Goal: Task Accomplishment & Management: Manage account settings

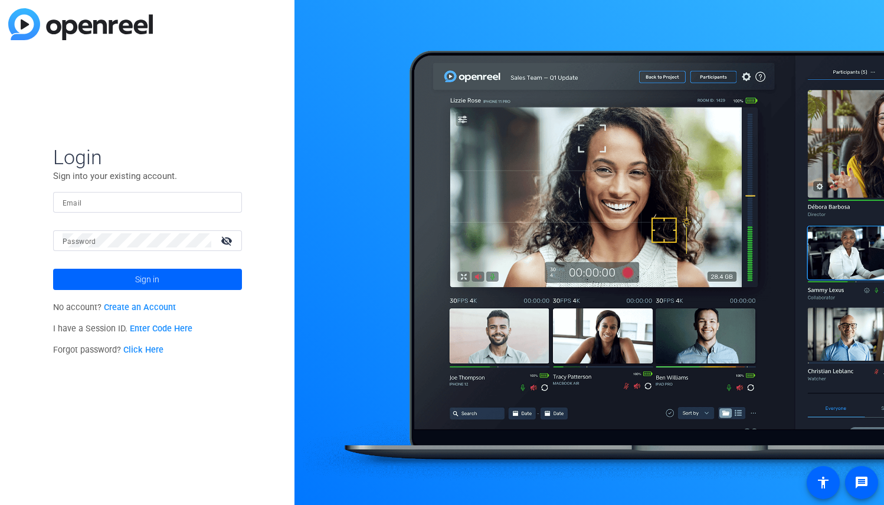
click at [87, 200] on input "Email" at bounding box center [148, 202] width 170 height 14
type input "[EMAIL_ADDRESS][PERSON_NAME][DOMAIN_NAME]"
click at [230, 241] on mat-icon "visibility_off" at bounding box center [228, 240] width 28 height 17
click at [152, 278] on span "Sign in" at bounding box center [147, 279] width 24 height 30
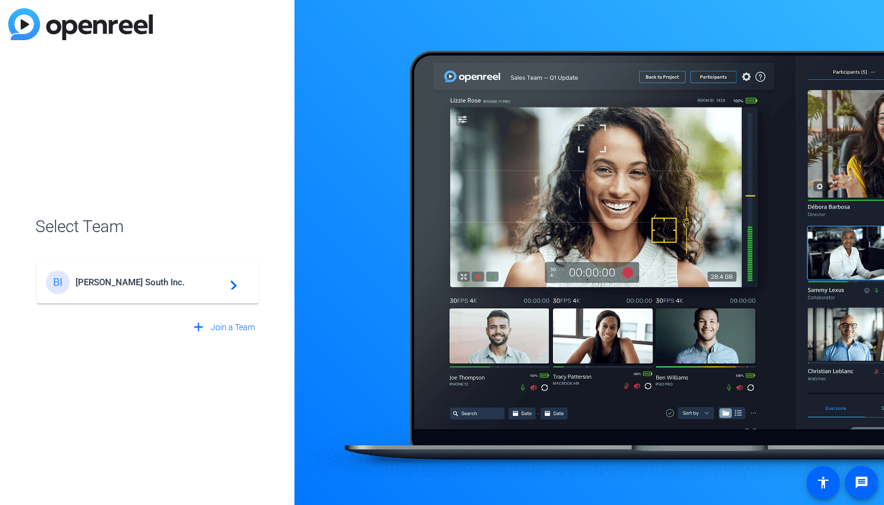
click at [234, 285] on mat-icon "navigate_next" at bounding box center [230, 282] width 14 height 14
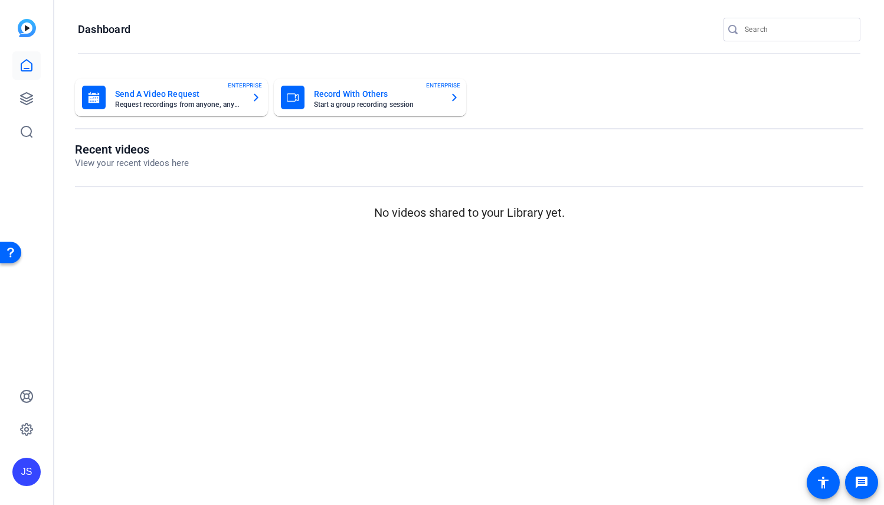
click at [255, 95] on icon "button" at bounding box center [256, 98] width 5 height 8
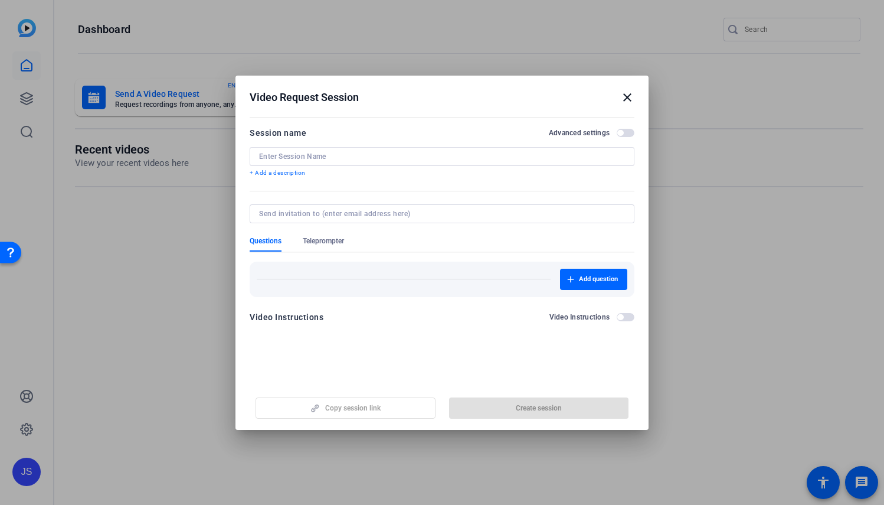
click at [0, 0] on mat-icon "close" at bounding box center [0, 0] width 0 height 0
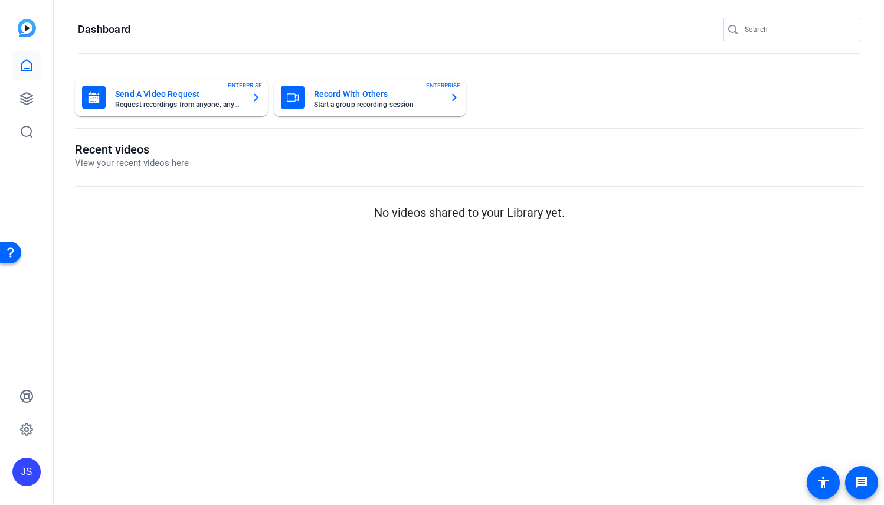
click at [454, 97] on icon "button" at bounding box center [454, 97] width 9 height 14
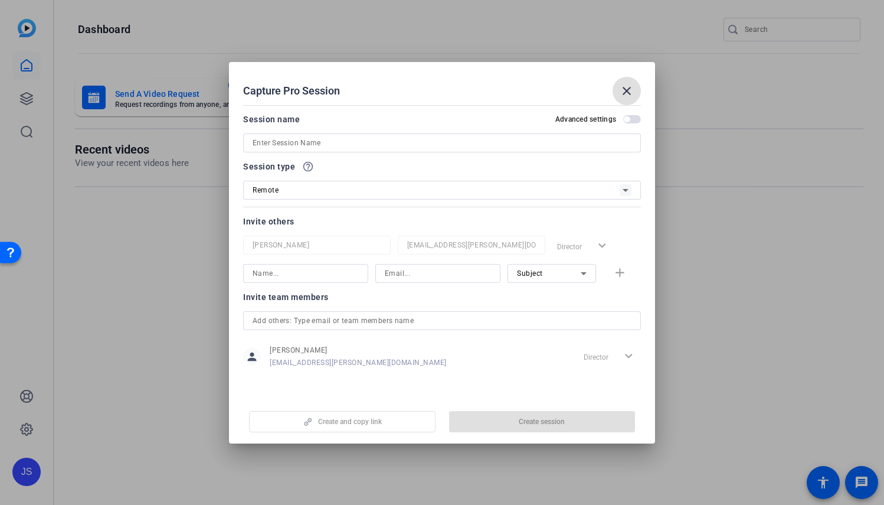
click at [684, 73] on div at bounding box center [442, 252] width 884 height 505
